Goal: Information Seeking & Learning: Learn about a topic

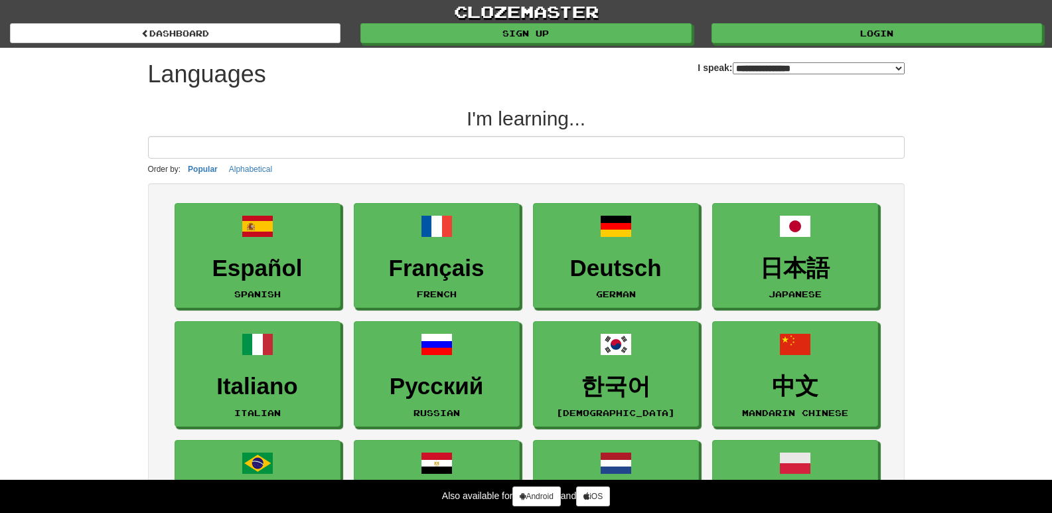
select select "*******"
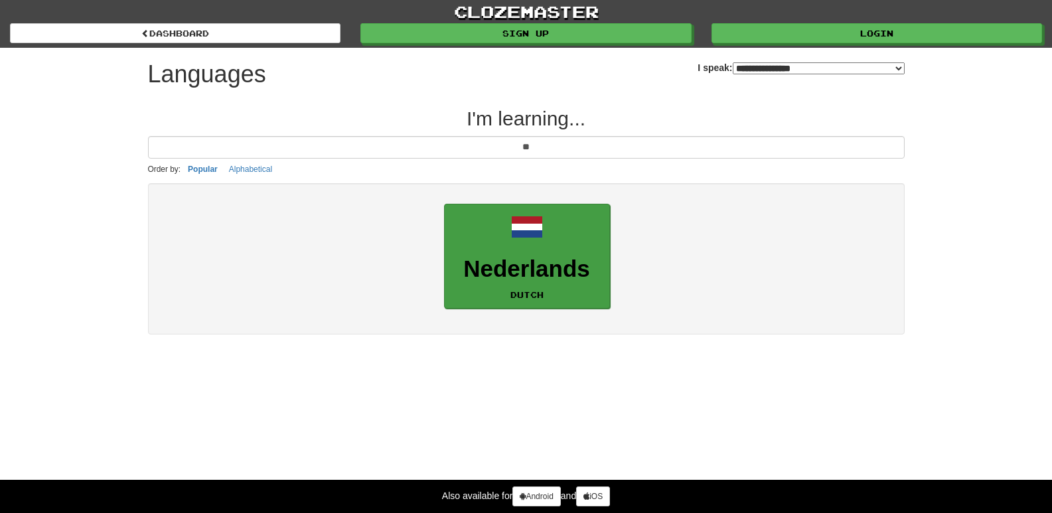
type input "**"
click at [559, 283] on link "Nederlands Dutch" at bounding box center [527, 257] width 166 height 106
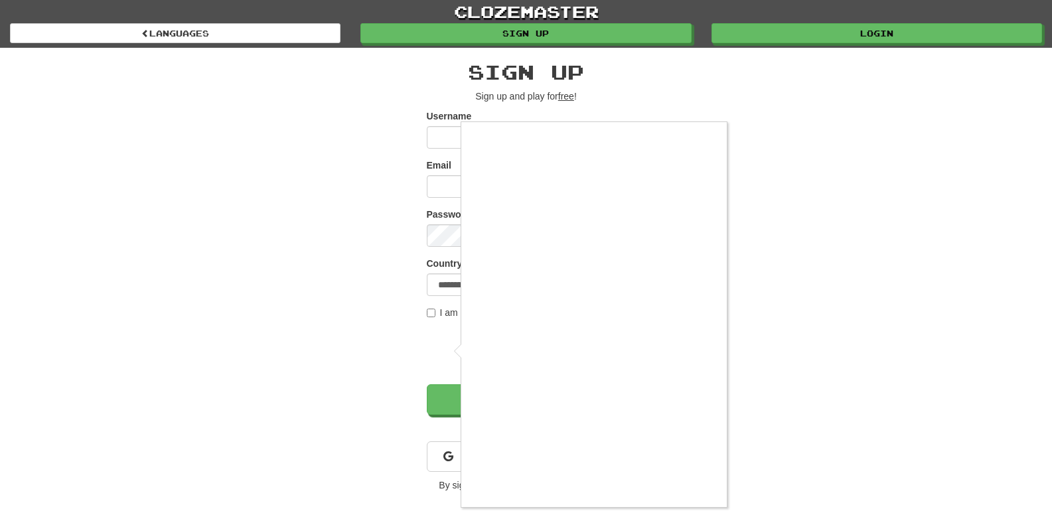
click at [442, 140] on div at bounding box center [526, 256] width 1052 height 513
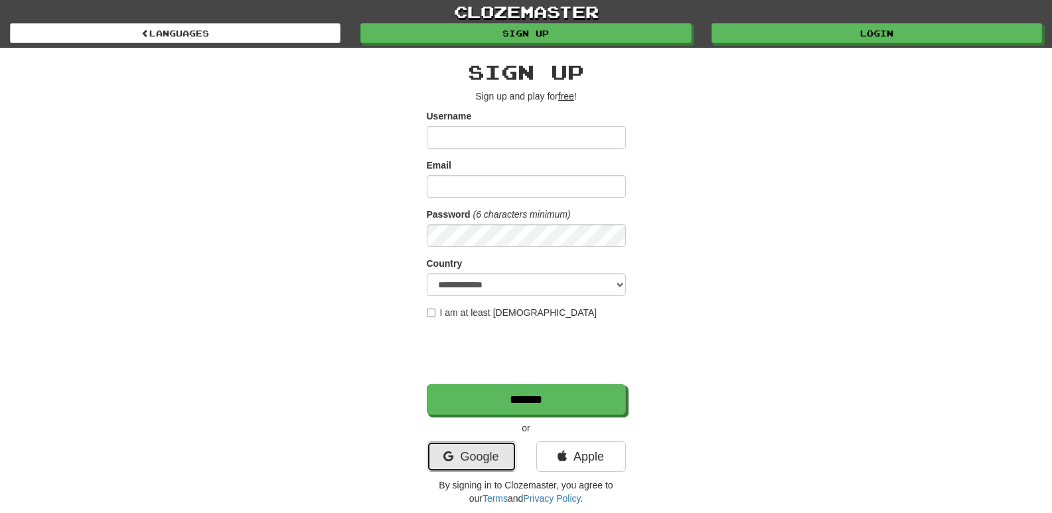
click at [473, 454] on link "Google" at bounding box center [472, 456] width 90 height 31
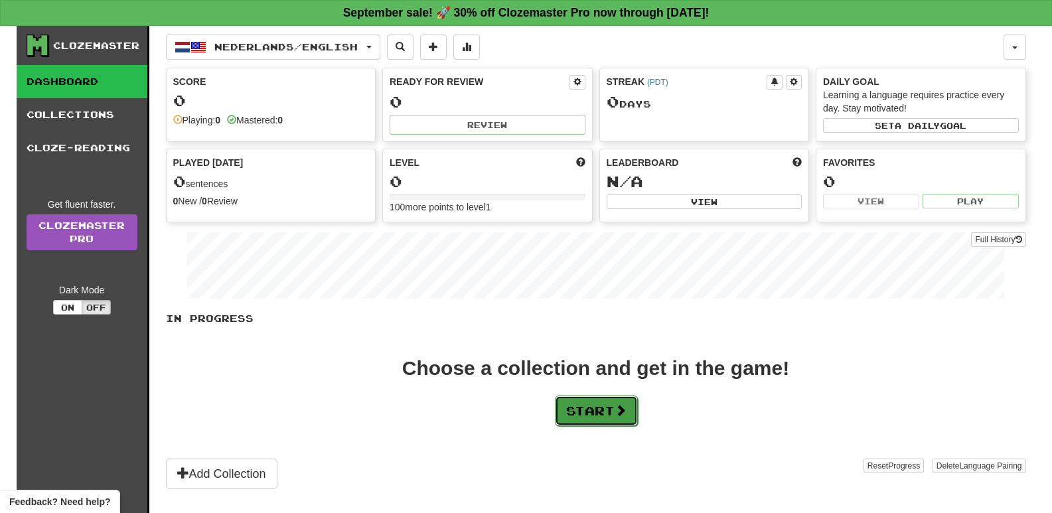
click at [565, 412] on button "Start" at bounding box center [596, 411] width 83 height 31
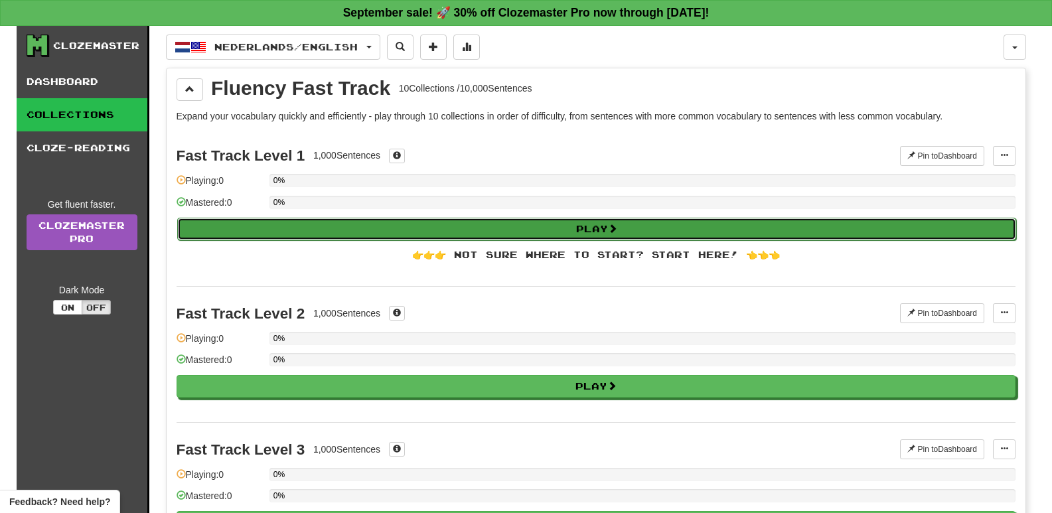
click at [489, 233] on button "Play" at bounding box center [596, 229] width 839 height 23
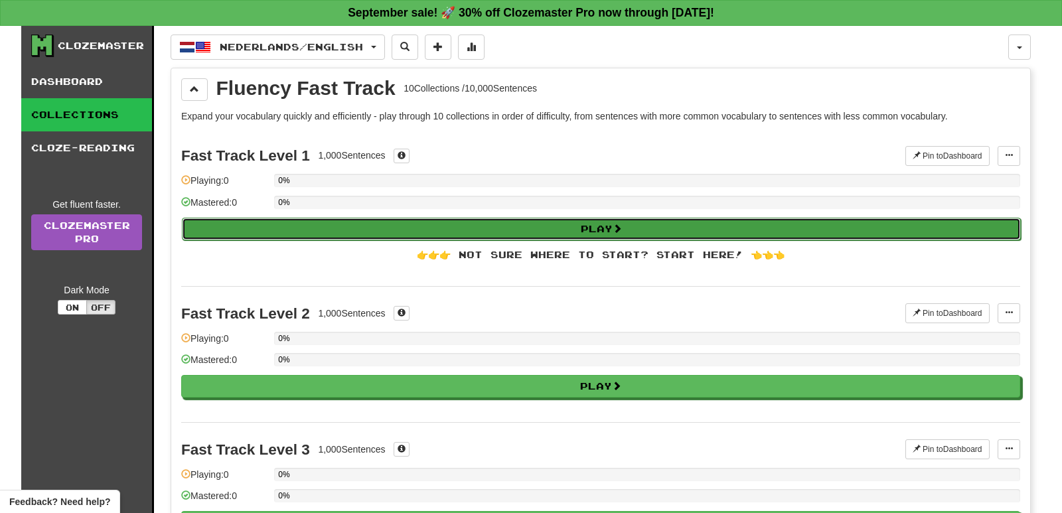
select select "**"
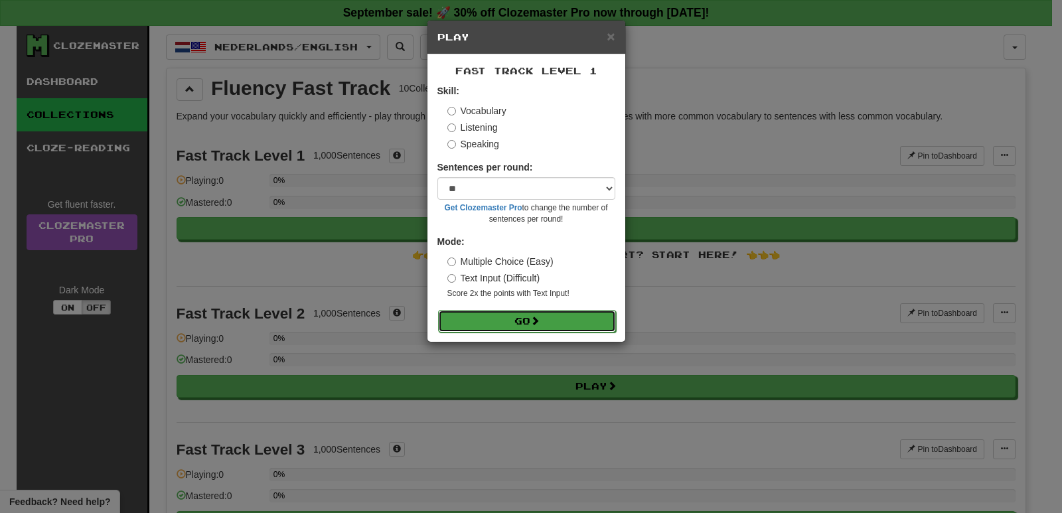
click at [507, 321] on button "Go" at bounding box center [527, 321] width 178 height 23
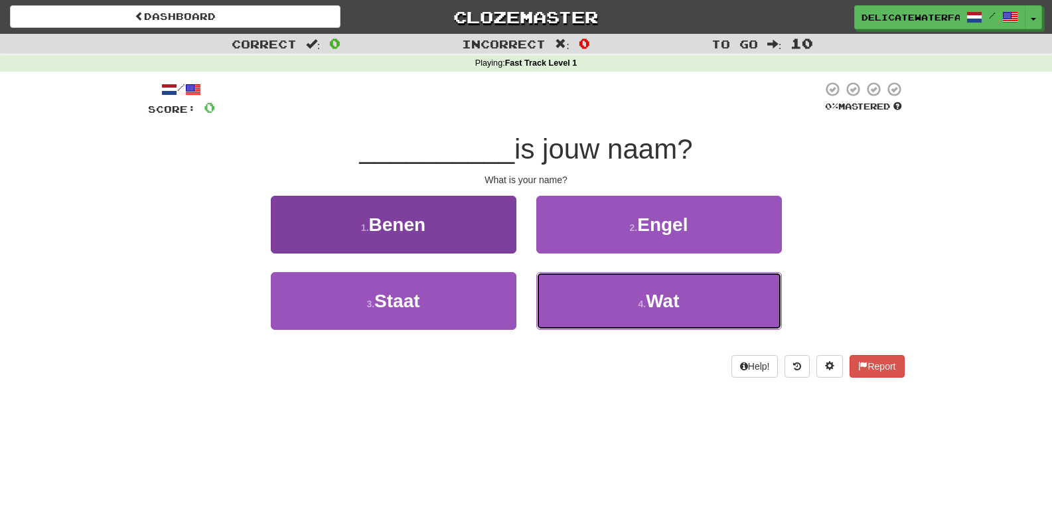
drag, startPoint x: 611, startPoint y: 315, endPoint x: 515, endPoint y: 237, distance: 123.1
click at [502, 223] on div "1 . Benen 2 . Engel 3 . Staat 4 . Wat" at bounding box center [526, 272] width 776 height 153
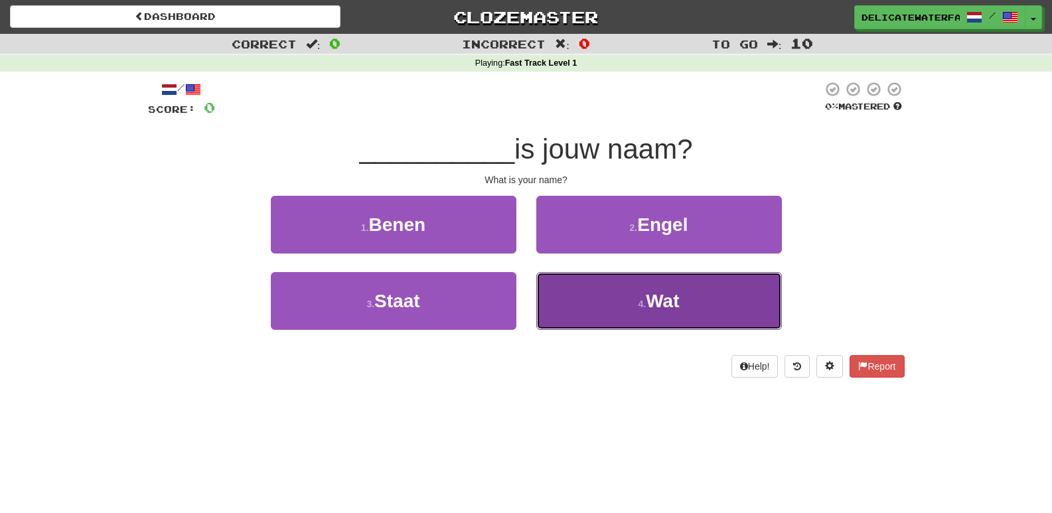
click at [636, 310] on button "4 . Wat" at bounding box center [659, 301] width 246 height 58
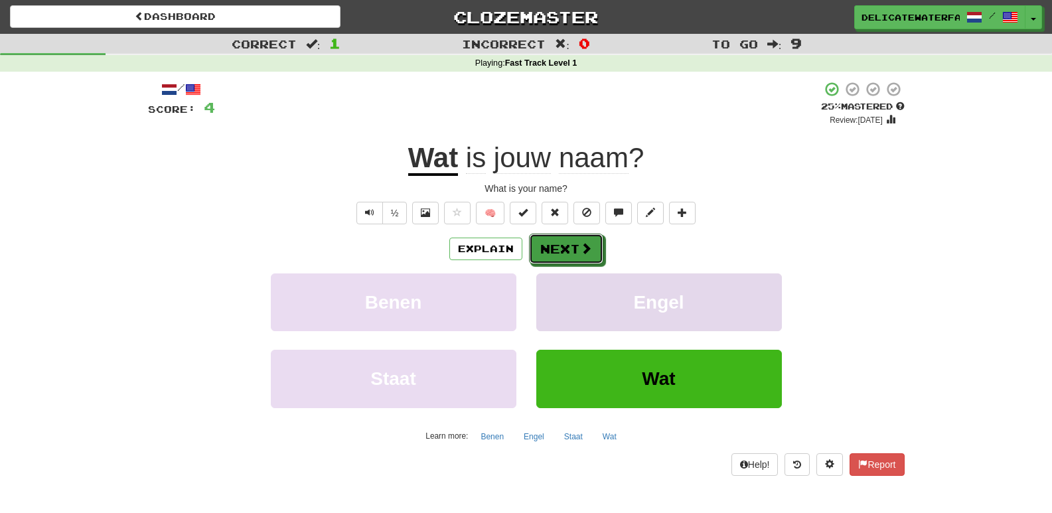
drag, startPoint x: 557, startPoint y: 236, endPoint x: 583, endPoint y: 283, distance: 54.3
click at [583, 283] on div "Explain Next Benen Engel Staat Wat Learn more: Benen Engel Staat Wat" at bounding box center [526, 340] width 757 height 213
click at [577, 244] on button "Next" at bounding box center [567, 249] width 74 height 31
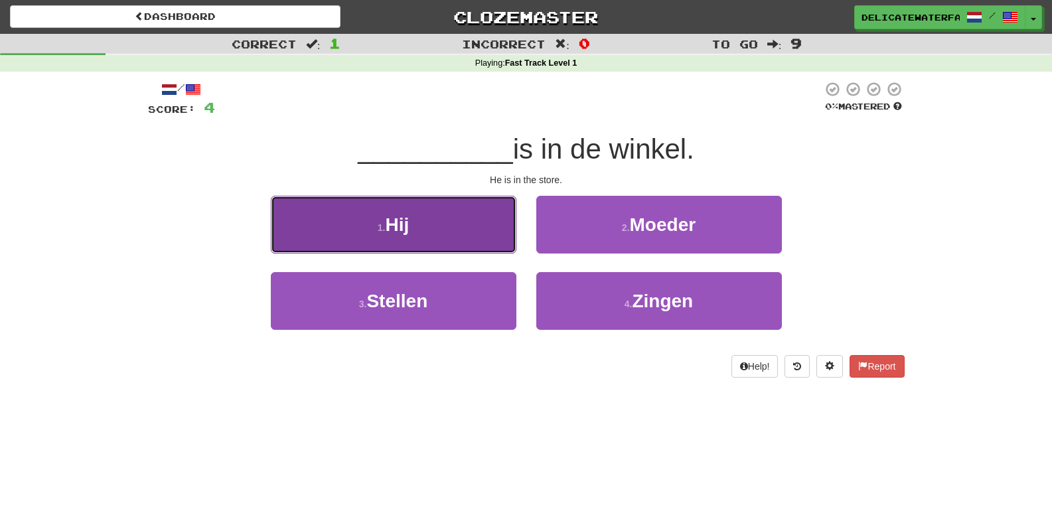
click at [459, 224] on button "1 . Hij" at bounding box center [394, 225] width 246 height 58
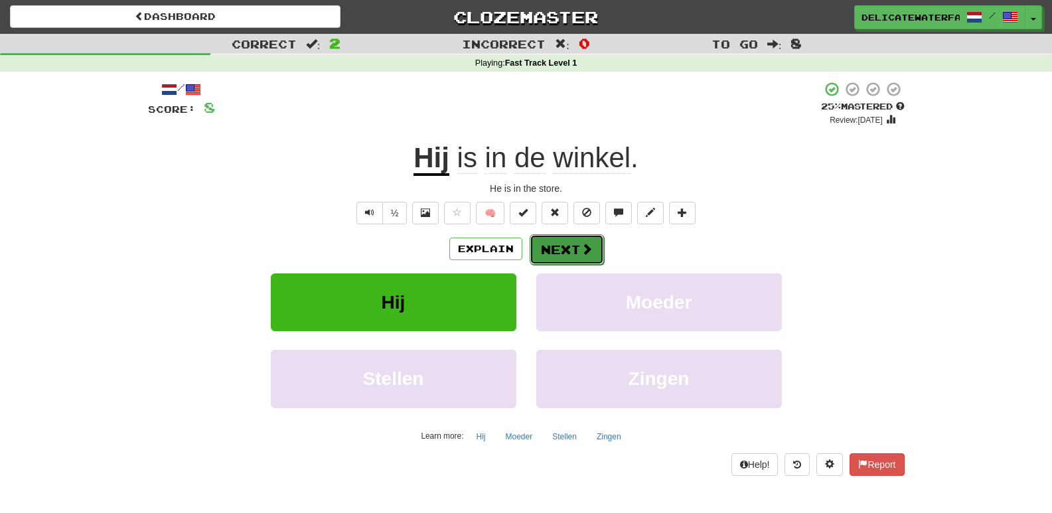
click at [555, 248] on button "Next" at bounding box center [567, 249] width 74 height 31
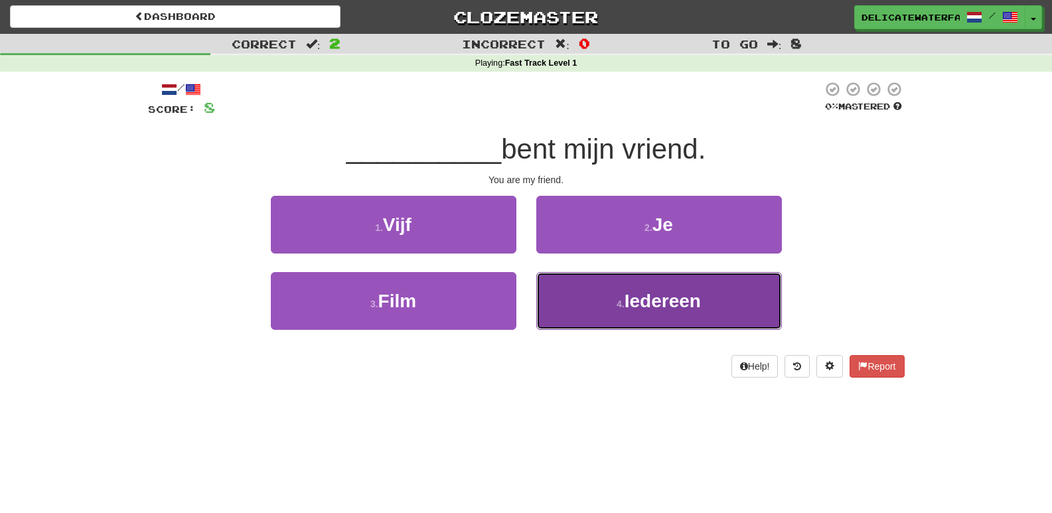
click at [629, 307] on span "Iedereen" at bounding box center [662, 301] width 76 height 21
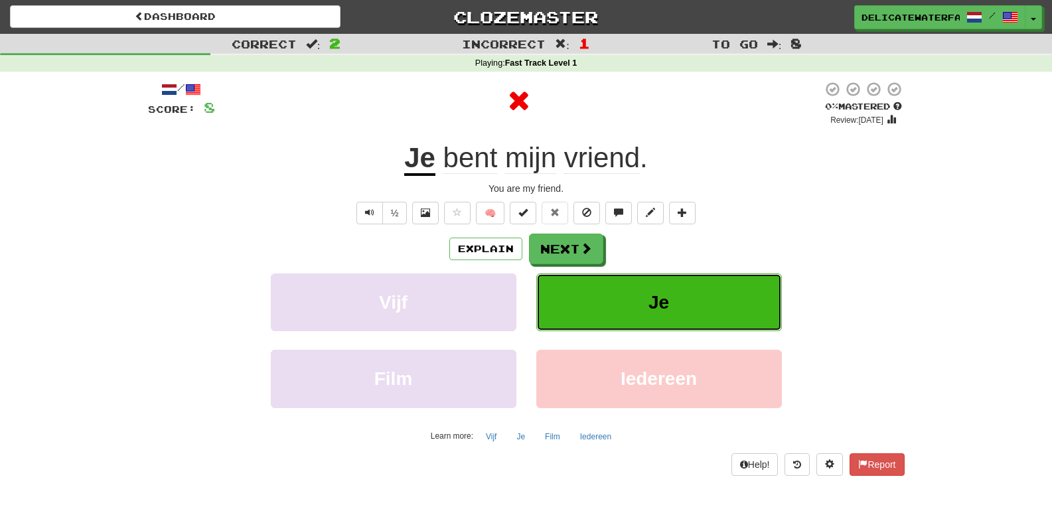
click at [630, 296] on button "Je" at bounding box center [659, 302] width 246 height 58
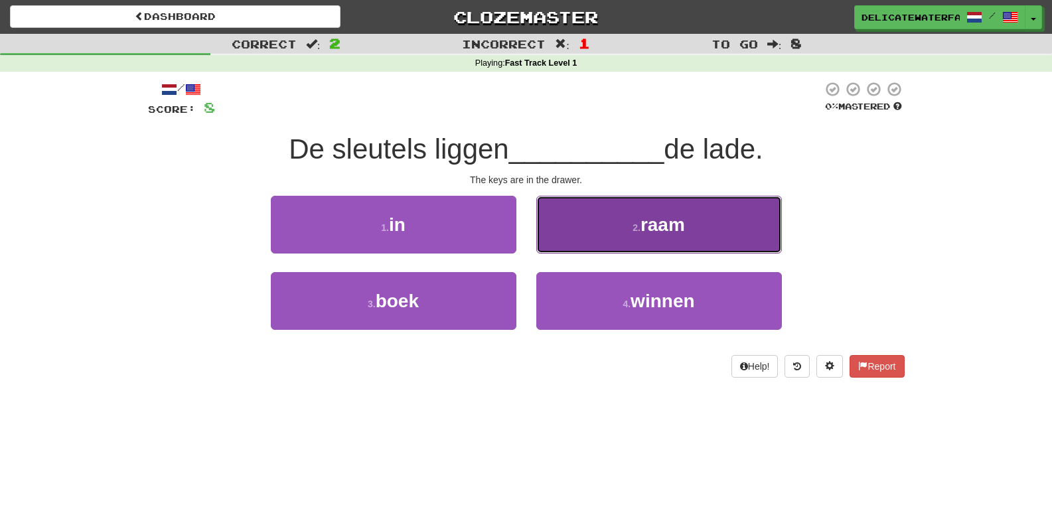
click at [635, 213] on button "2 . raam" at bounding box center [659, 225] width 246 height 58
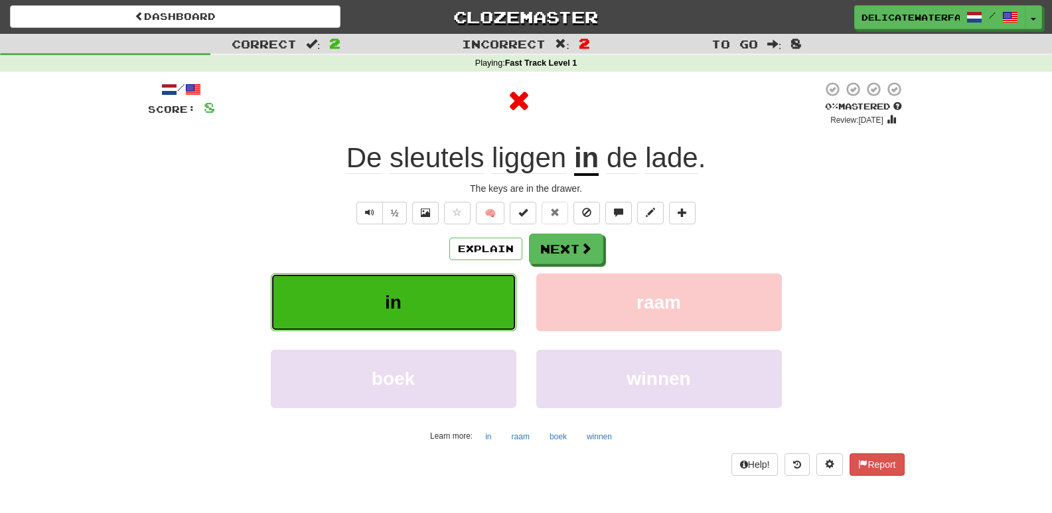
click at [423, 316] on button "in" at bounding box center [394, 302] width 246 height 58
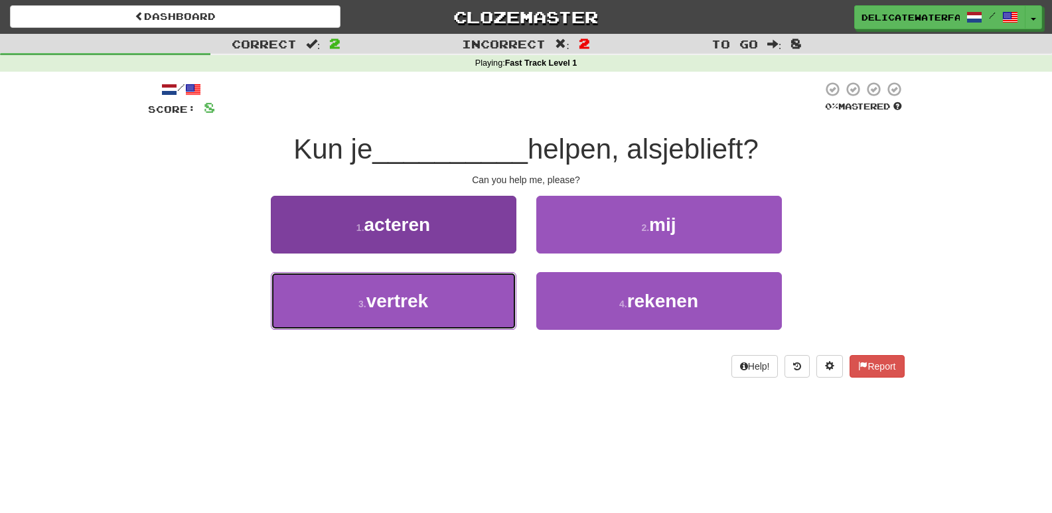
click at [437, 294] on button "3 . vertrek" at bounding box center [394, 301] width 246 height 58
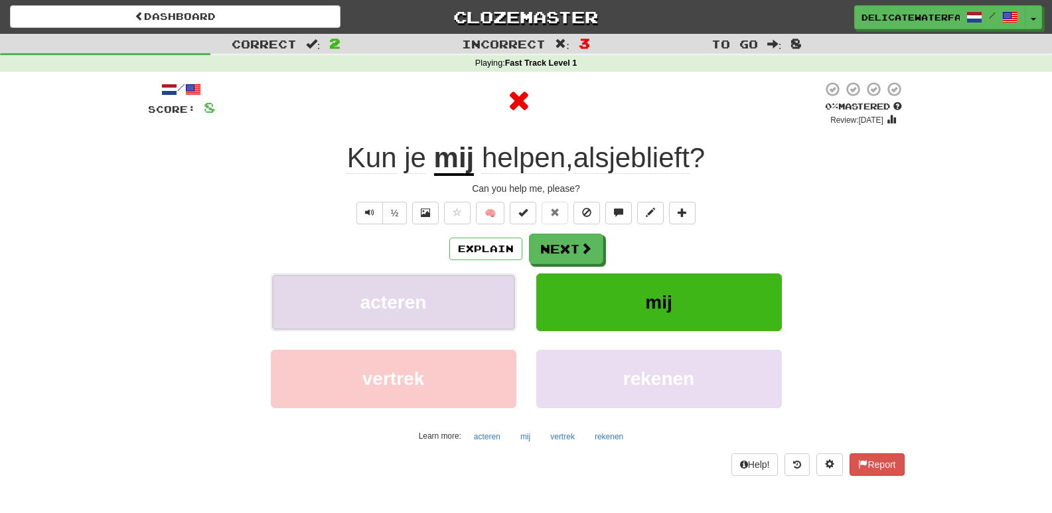
click at [437, 294] on button "acteren" at bounding box center [394, 302] width 246 height 58
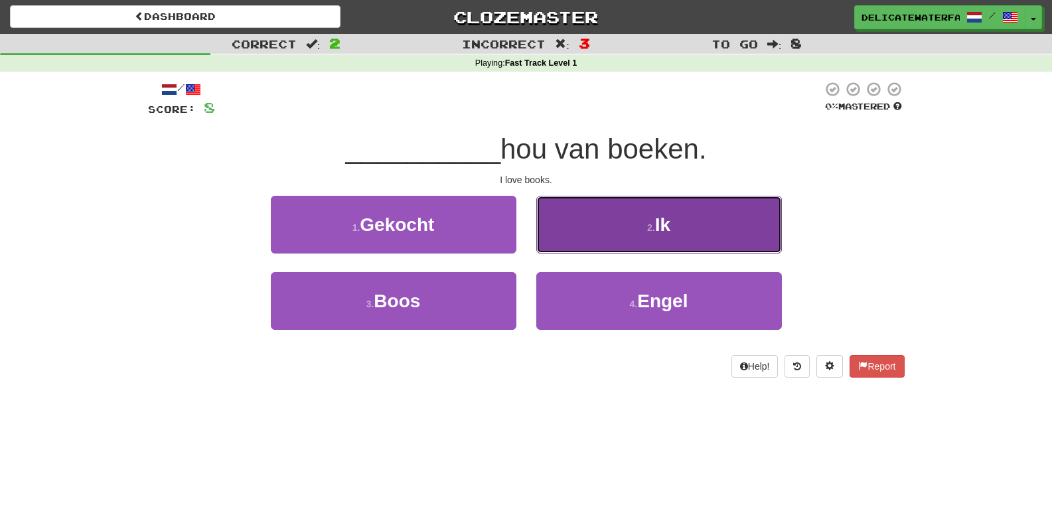
click at [608, 229] on button "2 . Ik" at bounding box center [659, 225] width 246 height 58
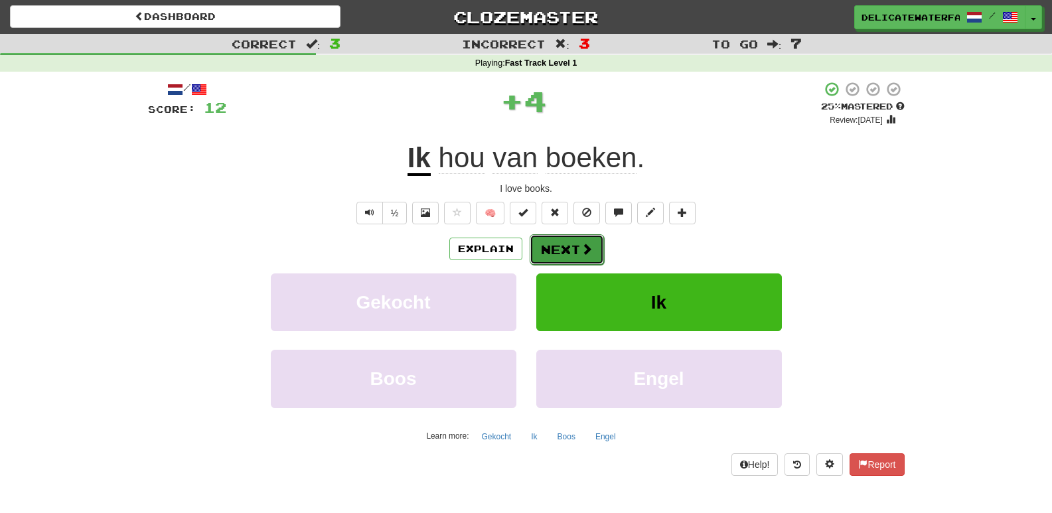
click at [553, 243] on button "Next" at bounding box center [567, 249] width 74 height 31
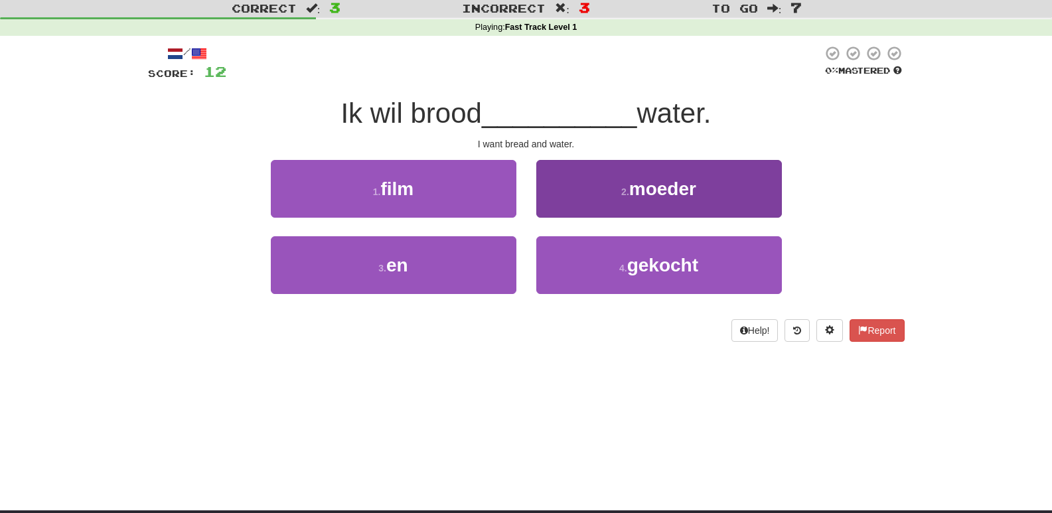
scroll to position [66, 0]
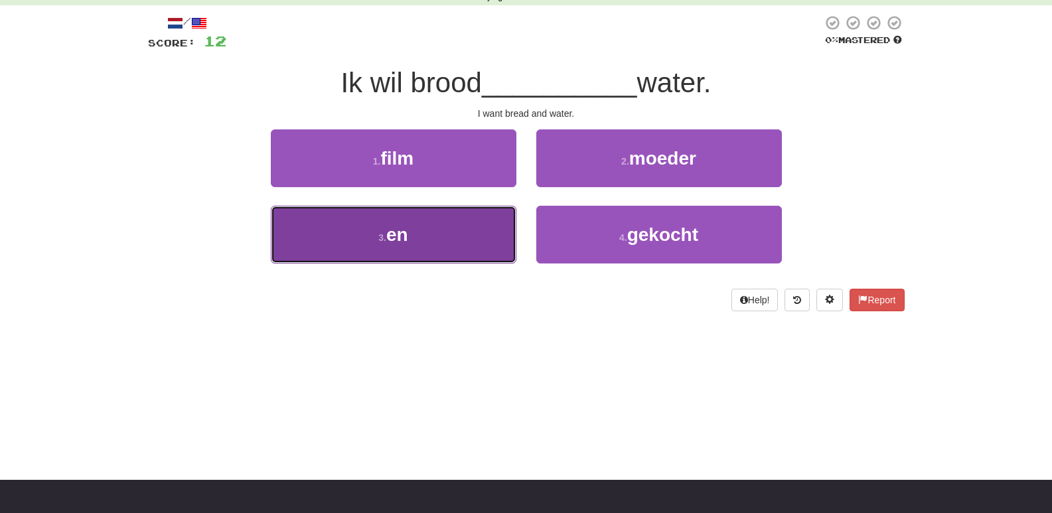
click at [480, 252] on button "3 . en" at bounding box center [394, 235] width 246 height 58
